Goal: Information Seeking & Learning: Find specific fact

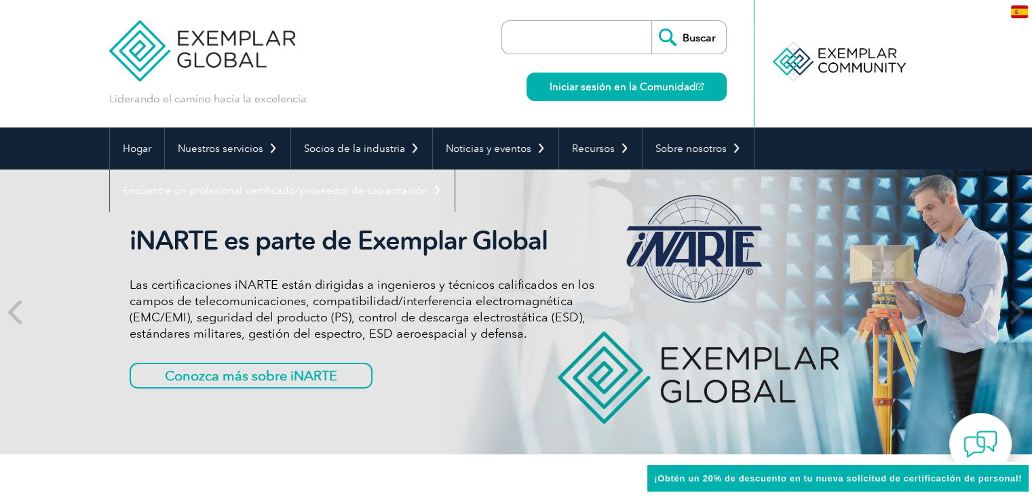
click at [570, 33] on input "search" at bounding box center [580, 37] width 142 height 33
paste input "TPO-06587"
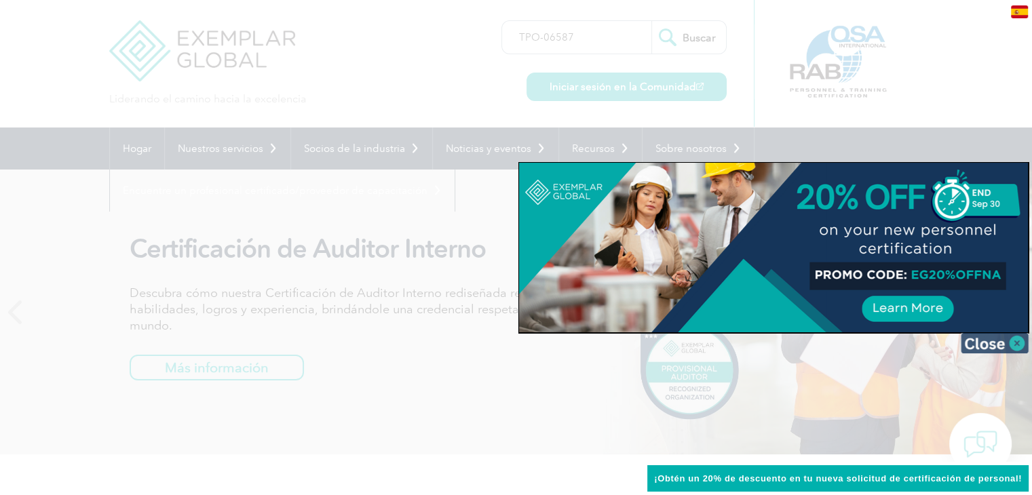
type input "TPO-06587"
click at [1019, 340] on img at bounding box center [994, 343] width 68 height 20
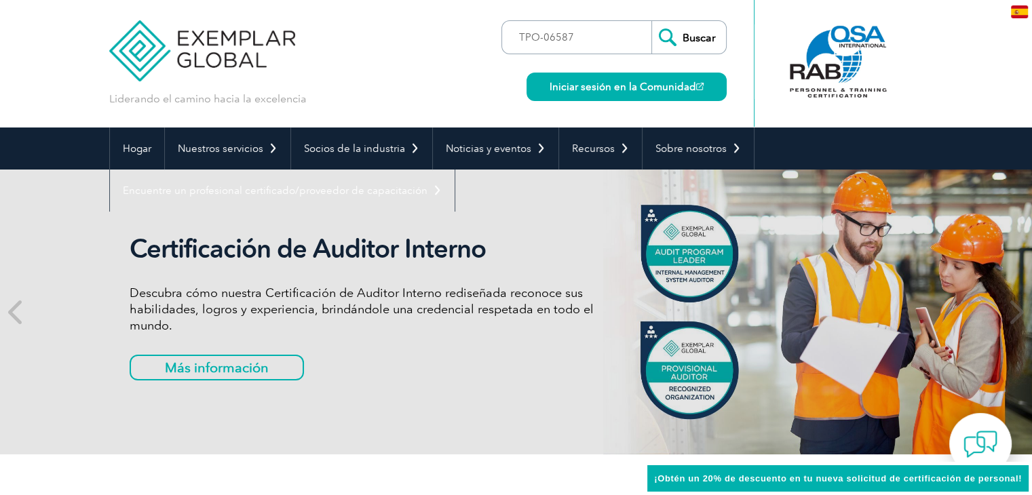
click at [690, 36] on input "Buscar" at bounding box center [688, 37] width 75 height 33
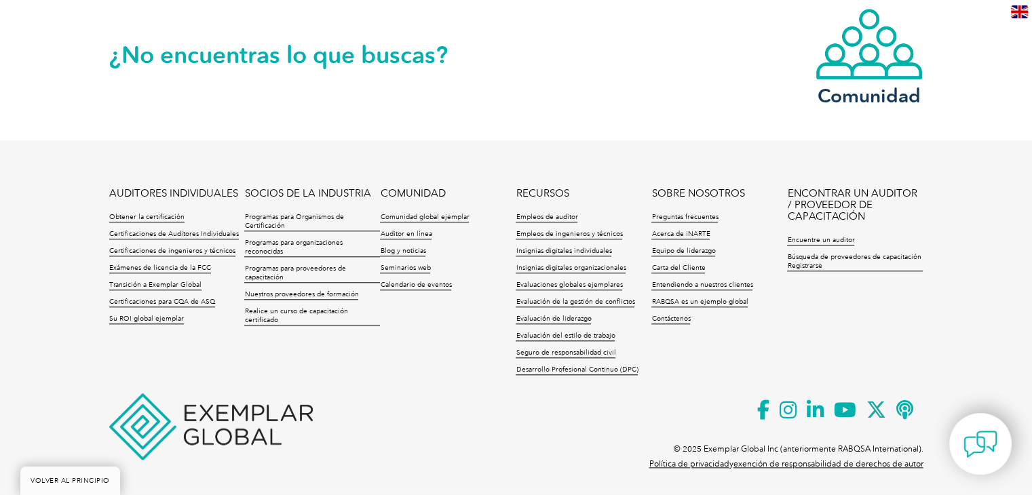
scroll to position [1361, 0]
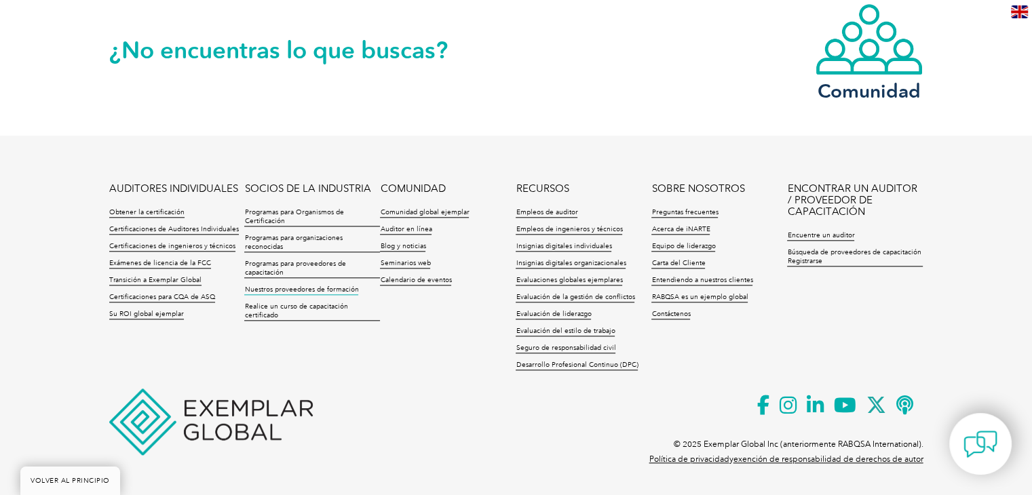
click at [290, 288] on font "Nuestros proveedores de formación" at bounding box center [301, 290] width 114 height 8
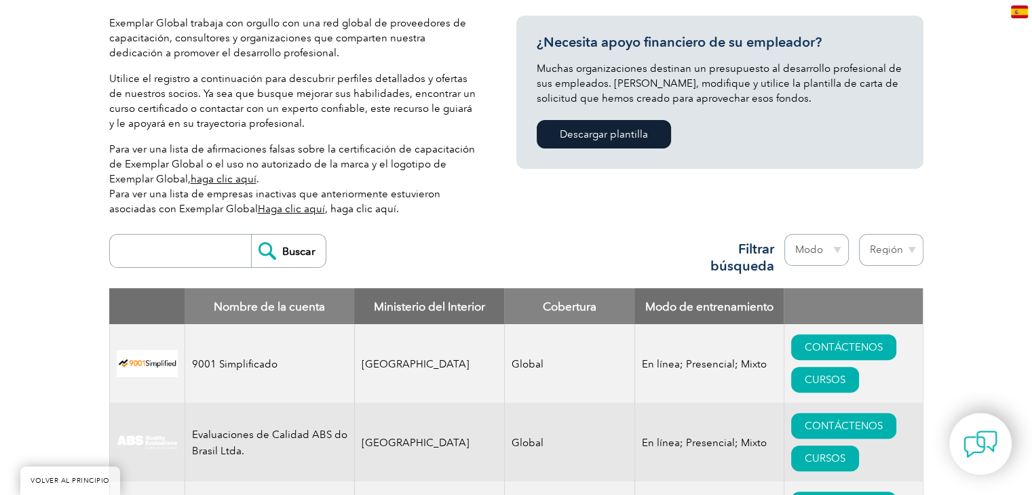
scroll to position [327, 0]
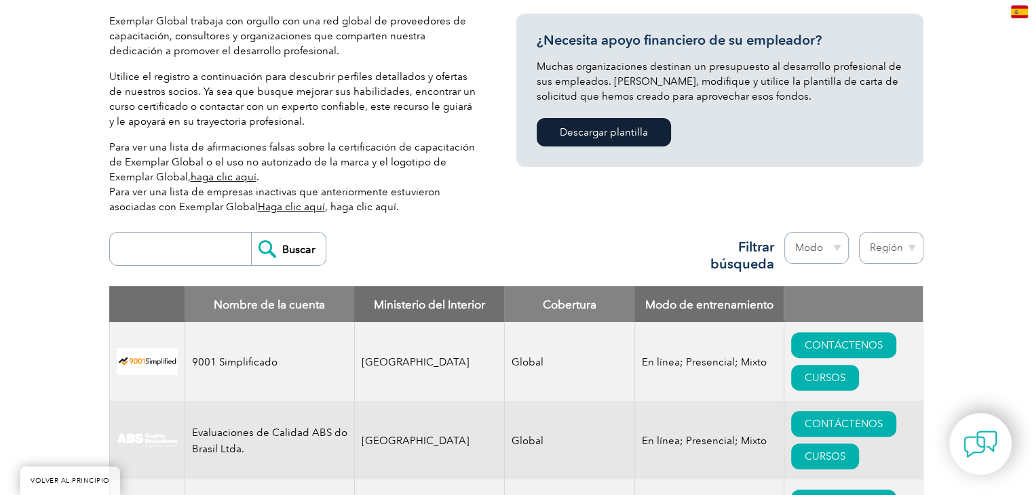
click at [194, 256] on input "search" at bounding box center [184, 249] width 134 height 33
type input "intercert"
click at [295, 252] on input "Buscar" at bounding box center [288, 249] width 75 height 33
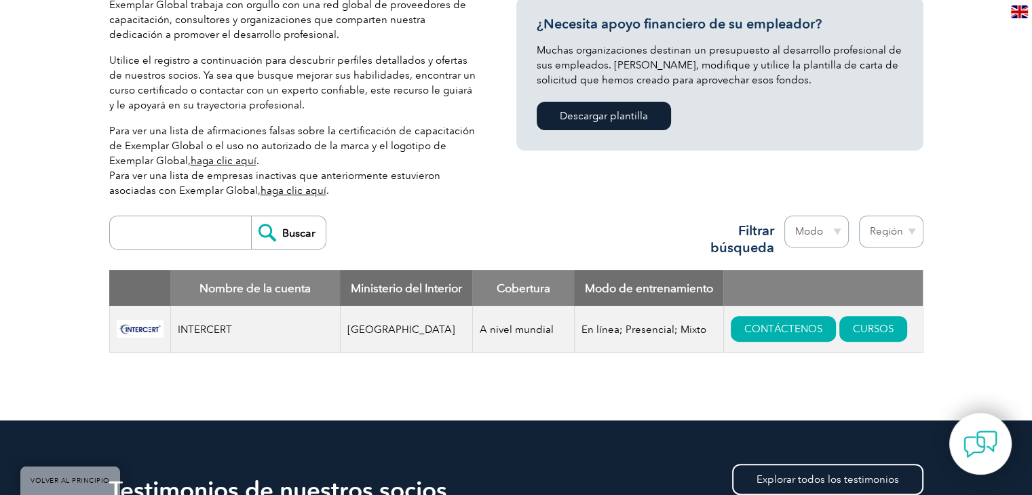
scroll to position [344, 0]
click at [786, 334] on font "CONTÁCTENOS" at bounding box center [783, 328] width 78 height 12
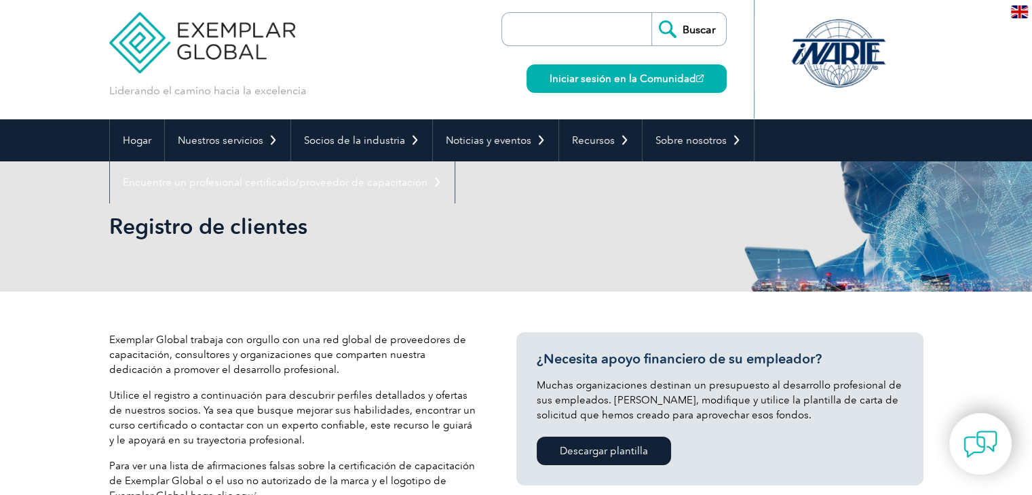
scroll to position [0, 0]
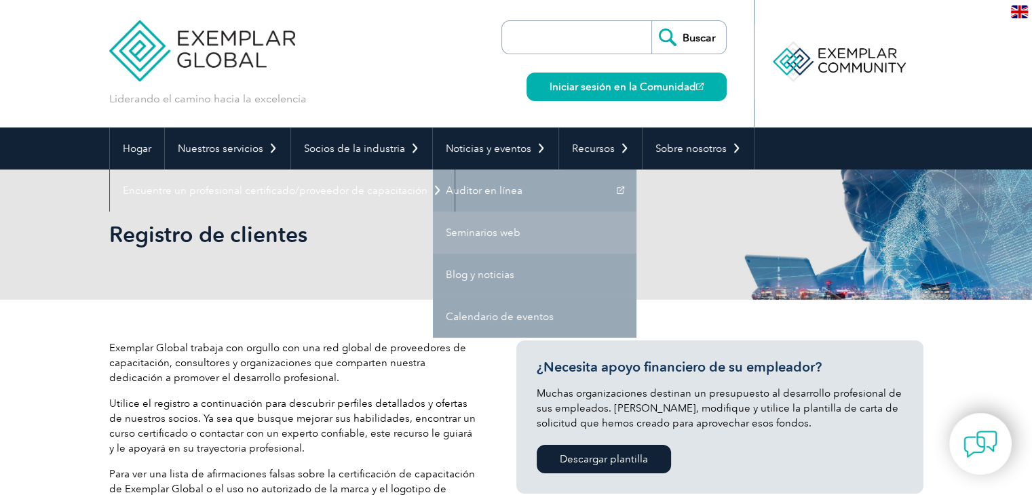
click at [492, 243] on link "Seminarios web" at bounding box center [534, 233] width 203 height 42
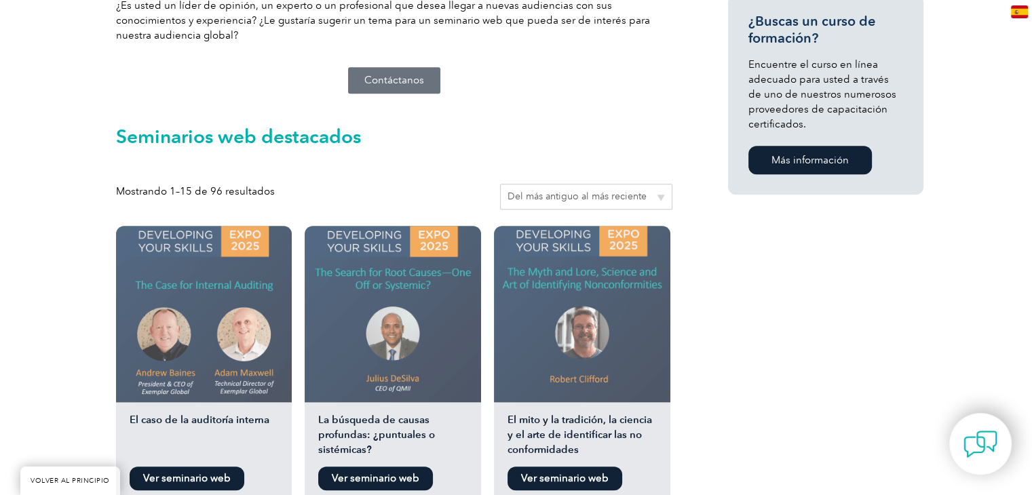
scroll to position [1154, 0]
